Goal: Complete application form

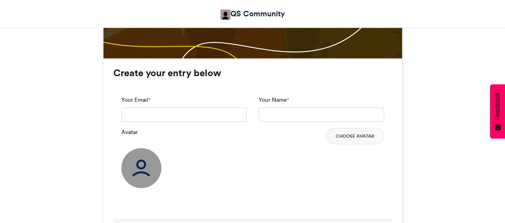
scroll to position [570, 0]
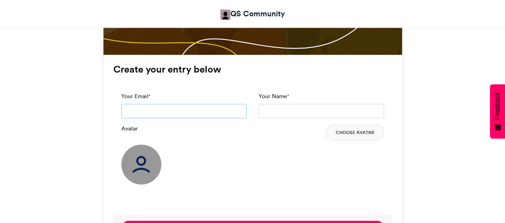
click at [200, 111] on input "Your Email *" at bounding box center [183, 111] width 125 height 14
type input "**********"
click at [276, 113] on input "Your Name *" at bounding box center [321, 111] width 125 height 14
type input "*"
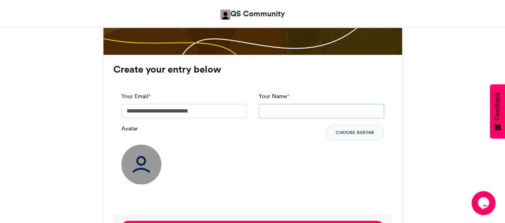
click at [276, 113] on input "Your Name *" at bounding box center [321, 111] width 125 height 14
type input "**********"
click at [351, 130] on button "Choose Avatar" at bounding box center [355, 133] width 58 height 16
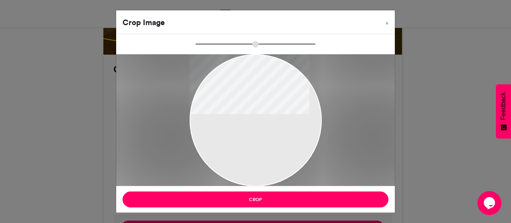
type input "******"
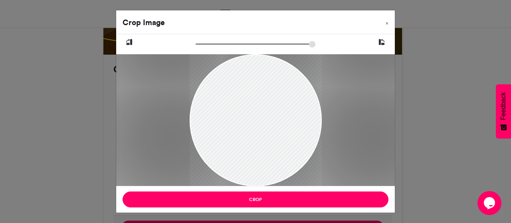
drag, startPoint x: 270, startPoint y: 159, endPoint x: 270, endPoint y: 148, distance: 10.8
click at [270, 148] on div at bounding box center [256, 120] width 132 height 132
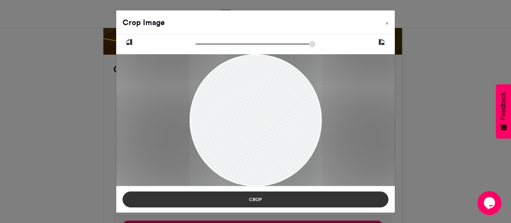
click at [272, 202] on button "Crop" at bounding box center [256, 200] width 266 height 16
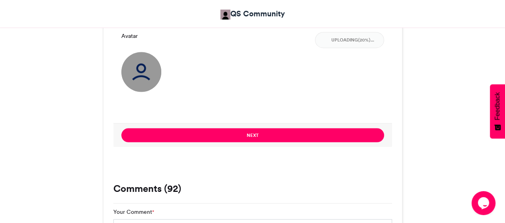
scroll to position [660, 0]
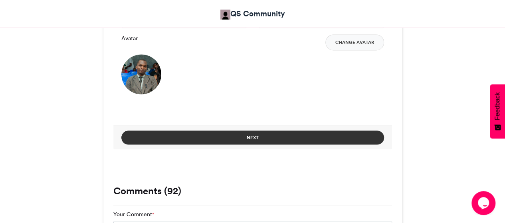
click at [258, 135] on button "Next" at bounding box center [252, 138] width 263 height 14
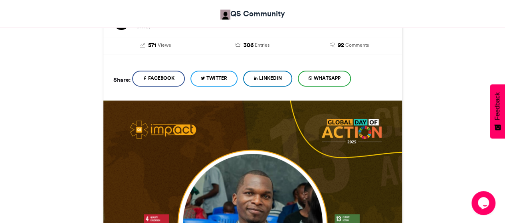
scroll to position [517, 0]
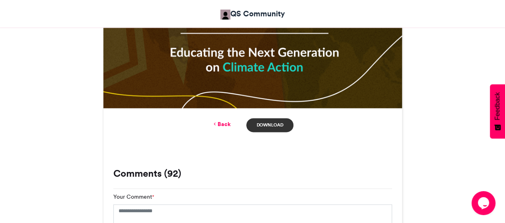
click at [269, 126] on link "Download" at bounding box center [269, 125] width 47 height 14
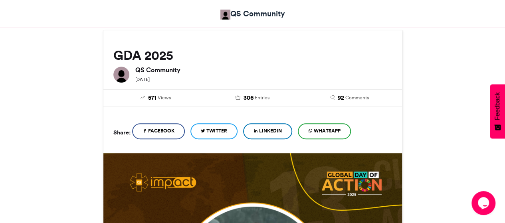
scroll to position [99, 0]
